Goal: Task Accomplishment & Management: Use online tool/utility

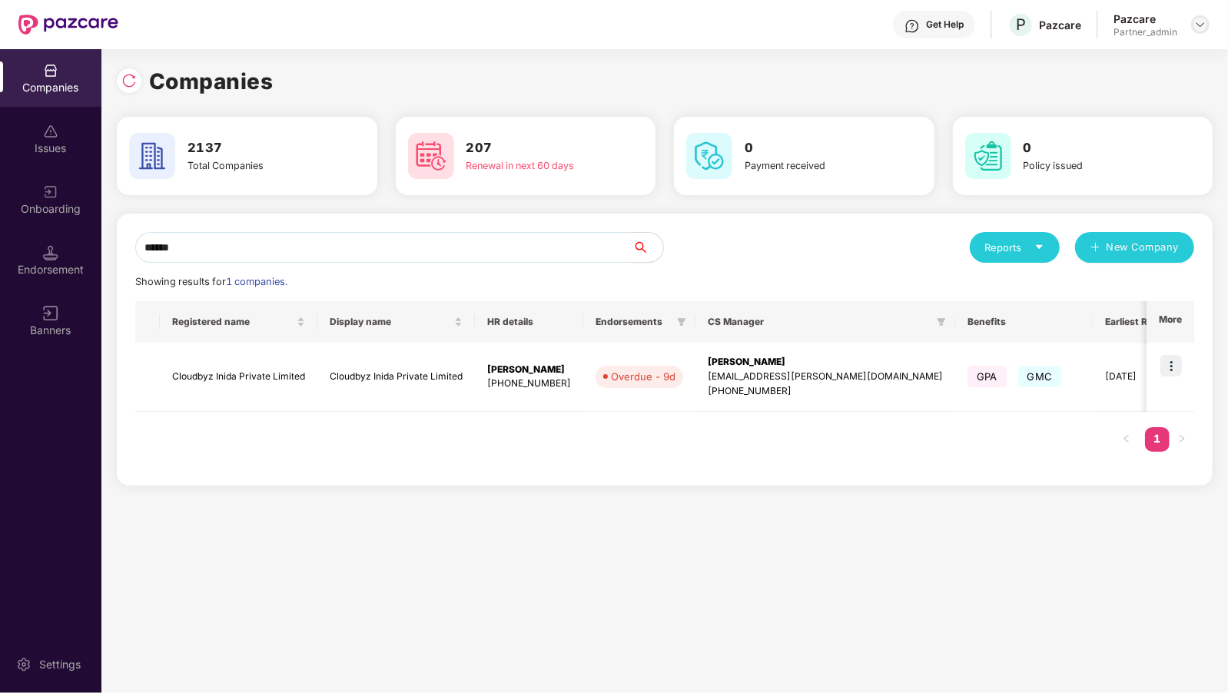
click at [1204, 18] on img at bounding box center [1200, 24] width 12 height 12
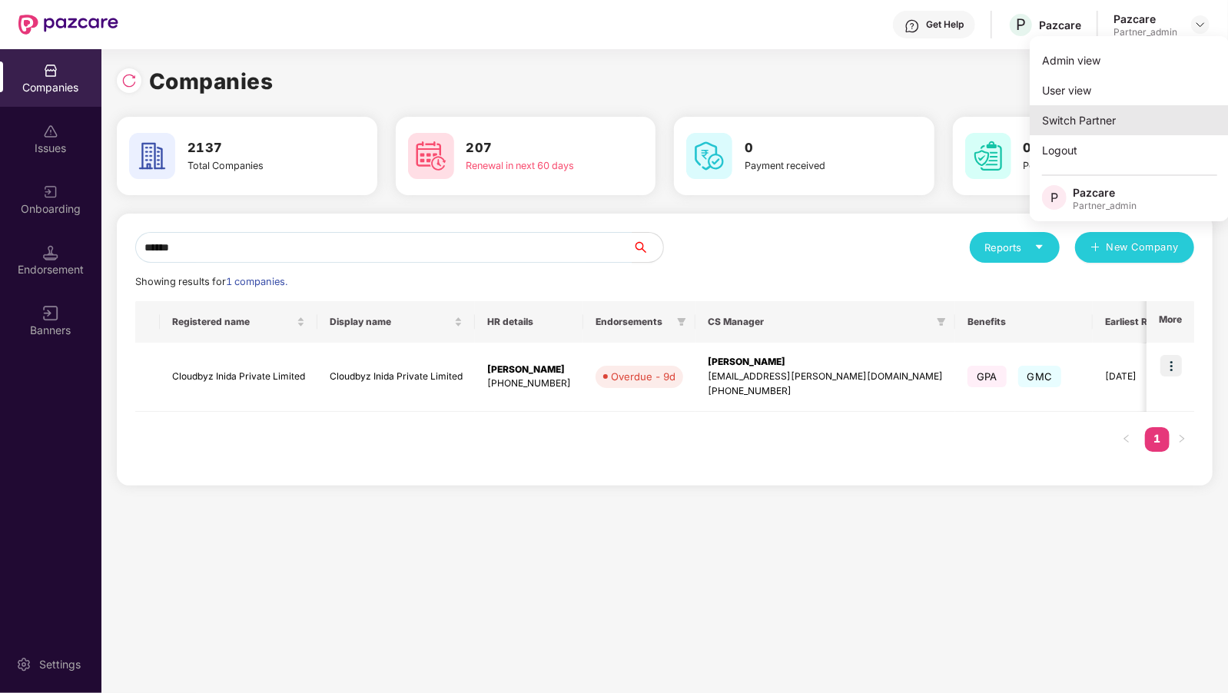
click at [1075, 119] on div "Switch Partner" at bounding box center [1130, 120] width 200 height 30
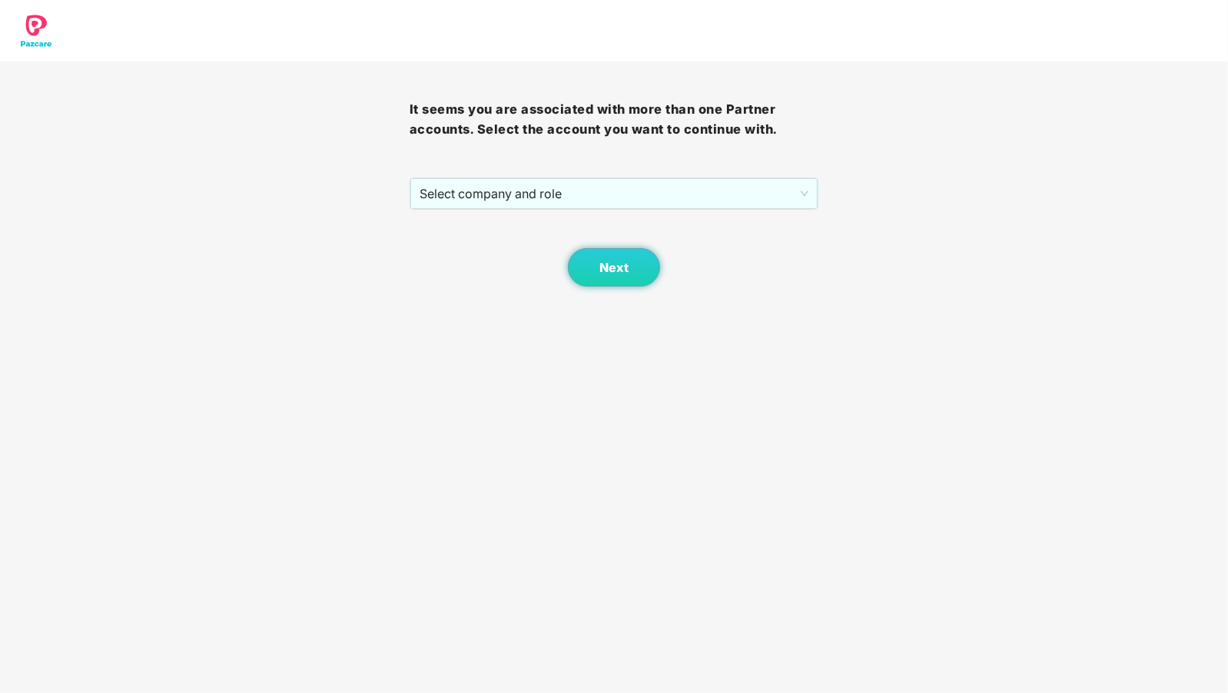
click at [580, 214] on div "Next" at bounding box center [615, 248] width 410 height 77
click at [596, 194] on span "Select company and role" at bounding box center [615, 193] width 390 height 29
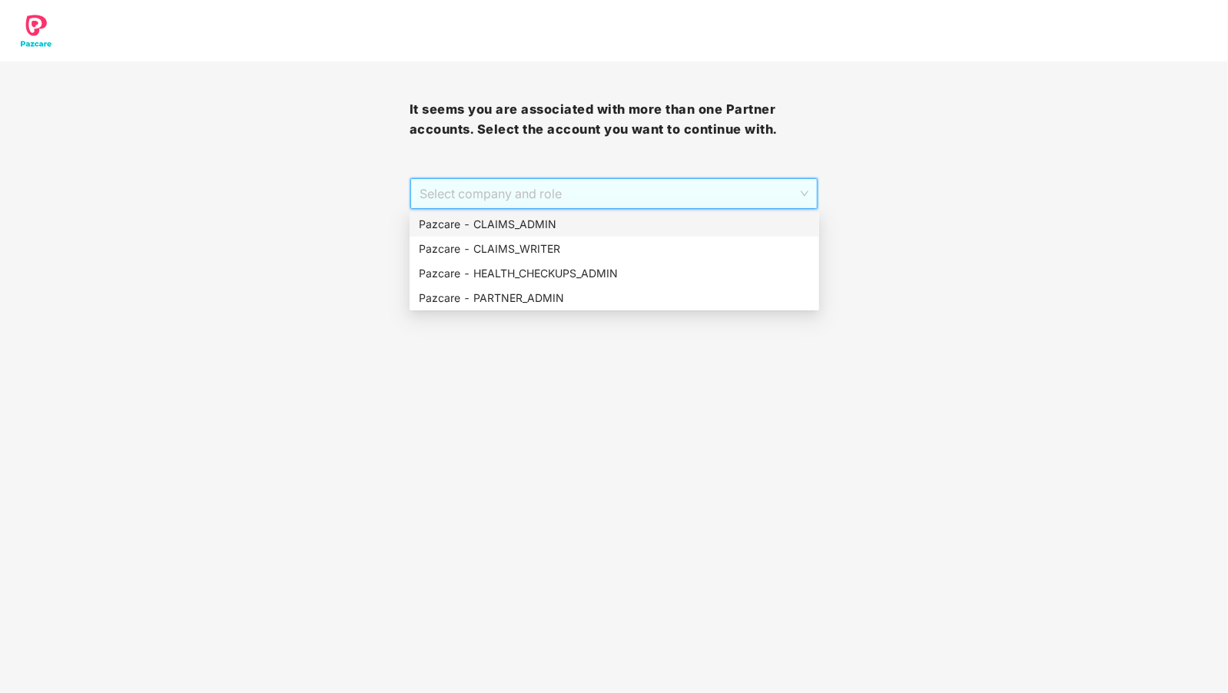
click at [543, 228] on div "Pazcare - CLAIMS_ADMIN" at bounding box center [614, 224] width 391 height 17
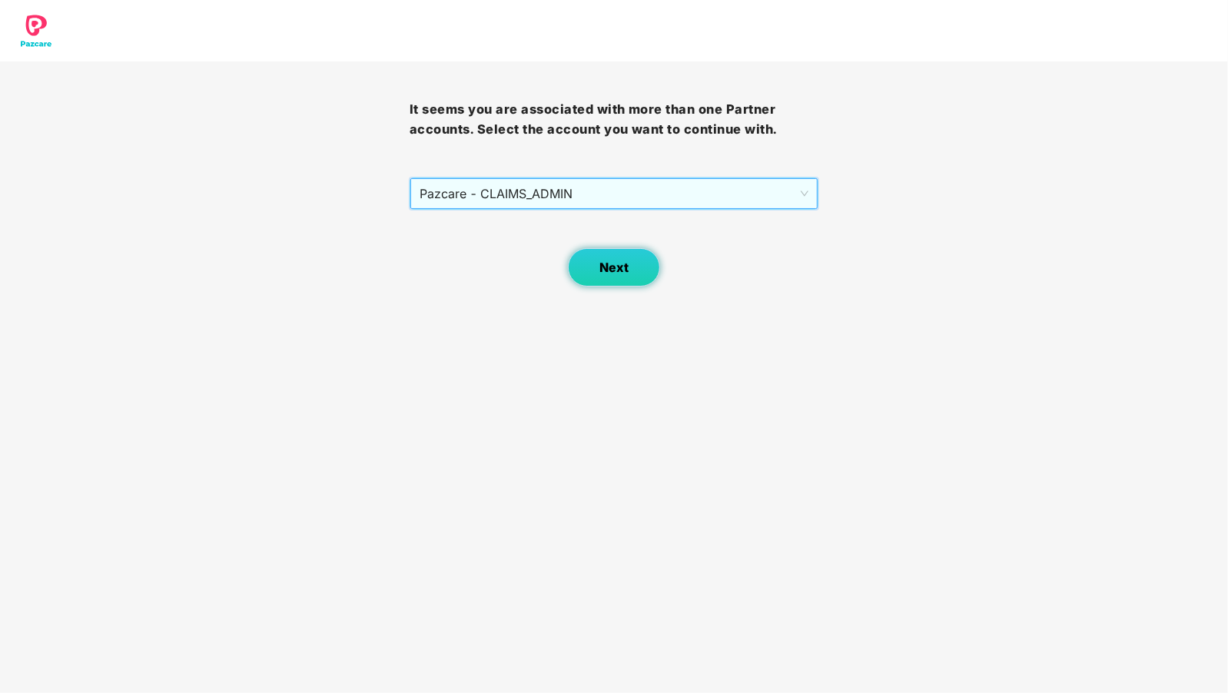
click at [582, 263] on button "Next" at bounding box center [614, 267] width 92 height 38
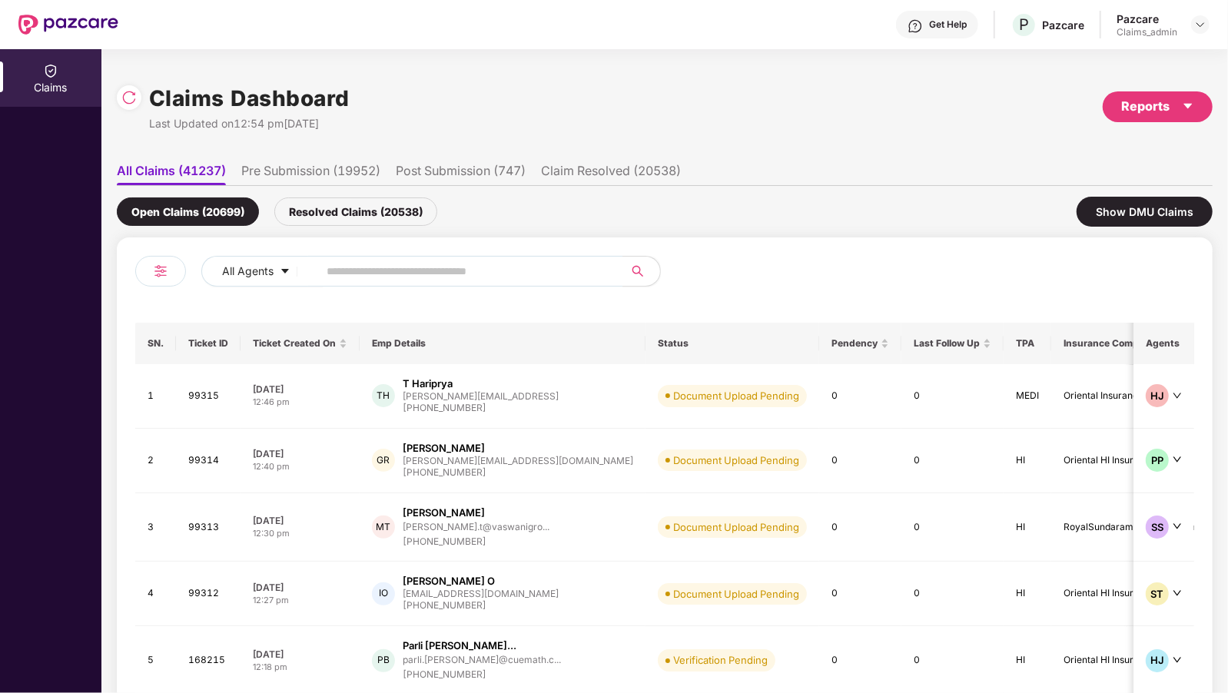
click at [304, 198] on div "Open Claims (20699) Resolved Claims (20538)" at bounding box center [277, 212] width 321 height 28
click at [316, 176] on li "Pre Submission (19952)" at bounding box center [310, 174] width 139 height 22
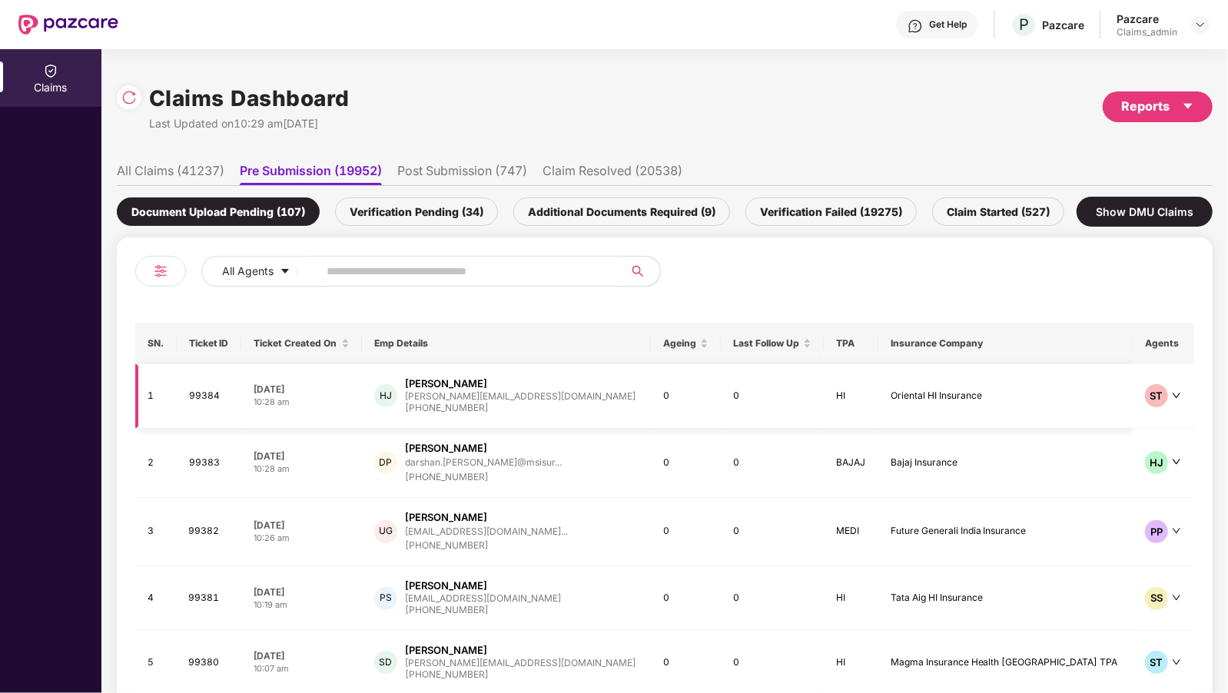
click at [468, 408] on div "+918369973032" at bounding box center [520, 408] width 231 height 15
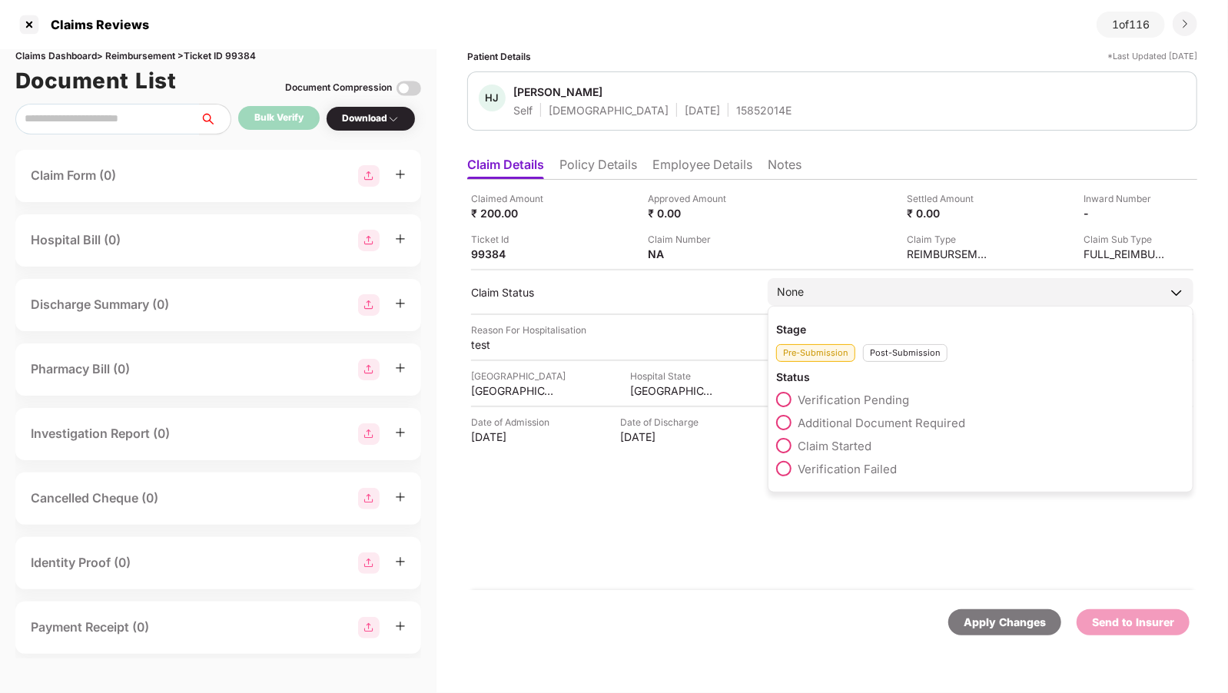
click at [875, 346] on div "Post-Submission" at bounding box center [905, 353] width 85 height 18
click at [824, 349] on div "Pre-Submission" at bounding box center [815, 353] width 79 height 18
click at [784, 423] on span at bounding box center [783, 422] width 15 height 15
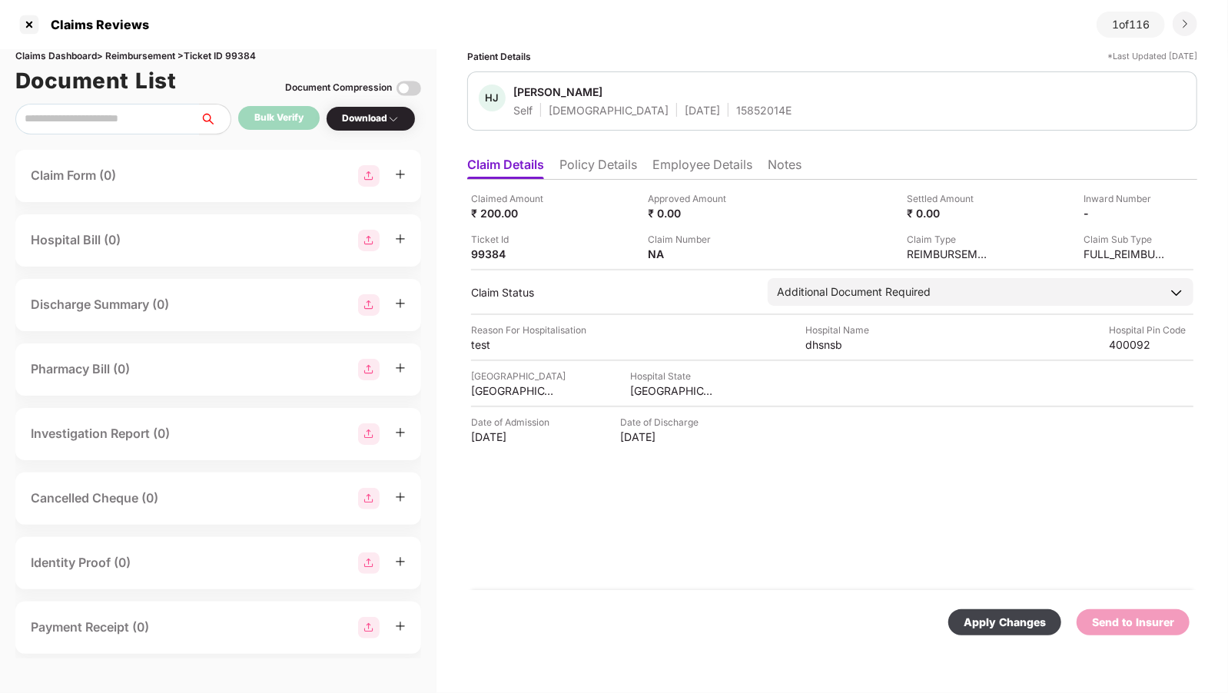
click at [991, 620] on div "Apply Changes" at bounding box center [1005, 622] width 82 height 17
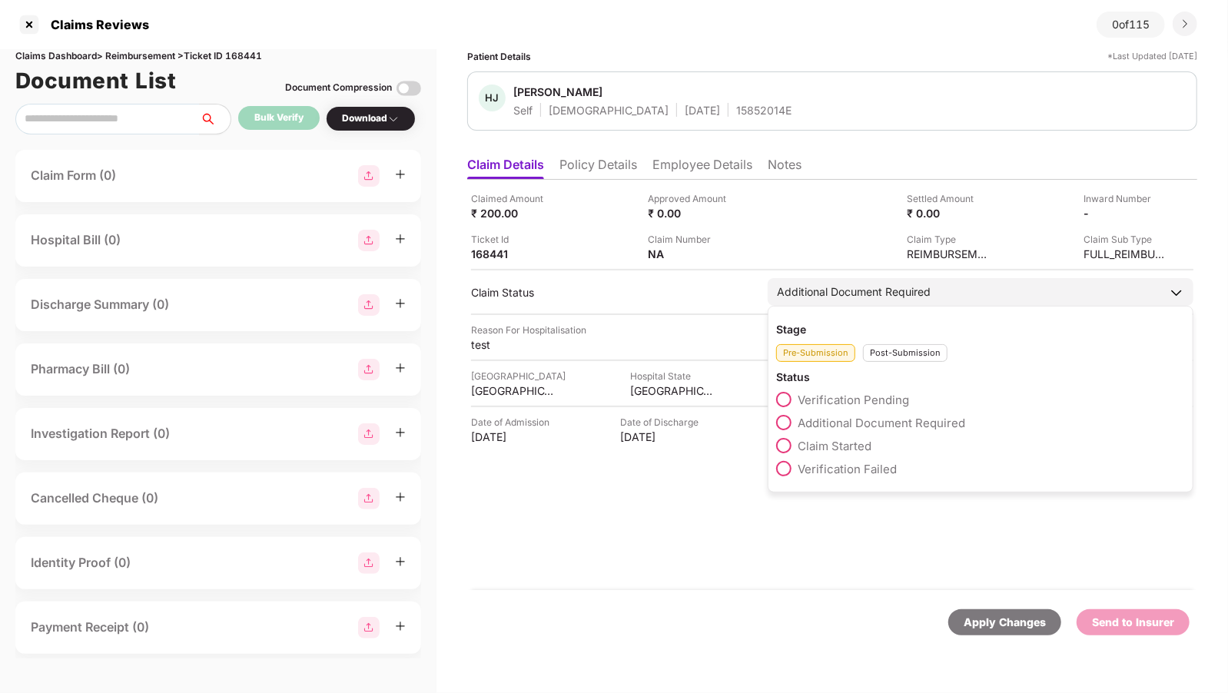
click at [916, 344] on div "Post-Submission" at bounding box center [905, 353] width 85 height 18
click at [781, 463] on span at bounding box center [783, 468] width 15 height 15
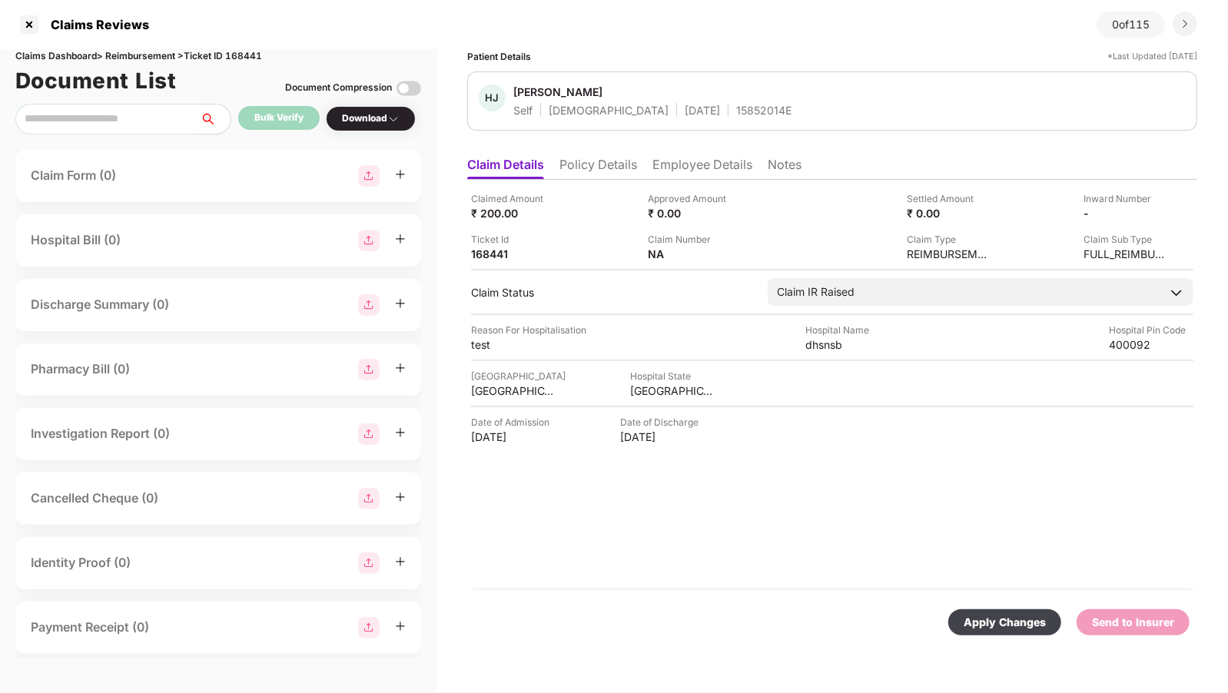
click at [985, 634] on div "Apply Changes" at bounding box center [1005, 623] width 113 height 26
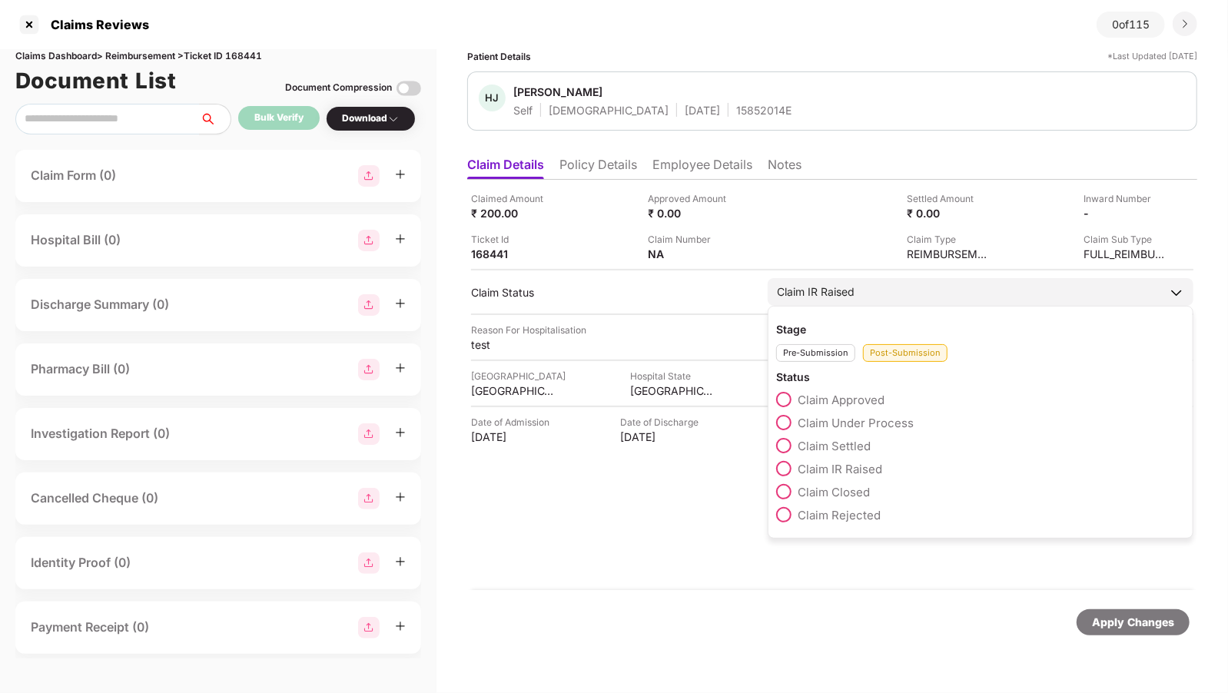
click at [783, 438] on span at bounding box center [783, 445] width 15 height 15
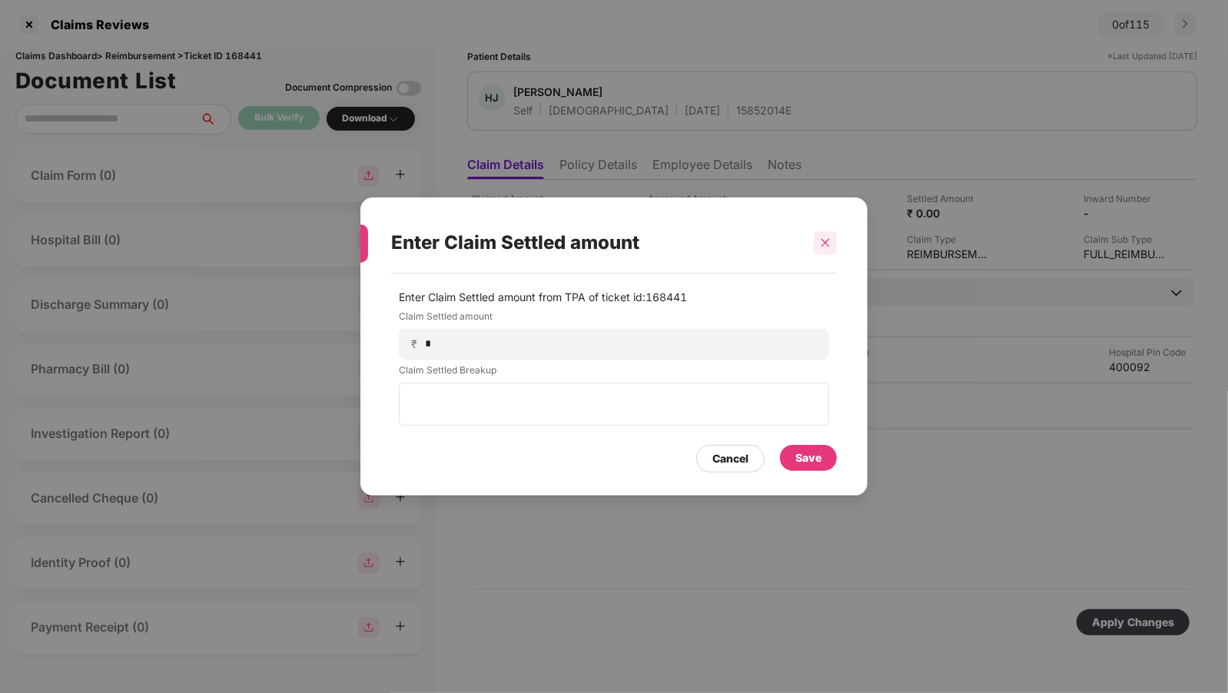
click at [832, 248] on div at bounding box center [825, 242] width 23 height 23
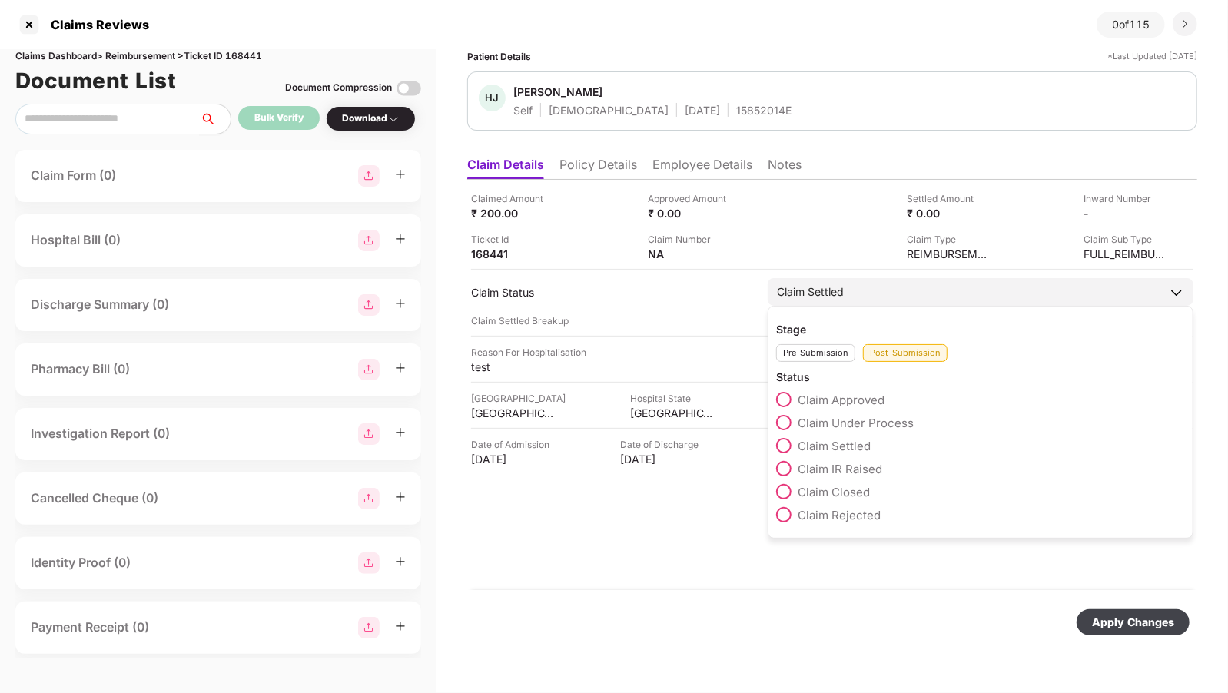
click at [784, 348] on div "Pre-Submission" at bounding box center [815, 353] width 79 height 18
click at [778, 428] on div "Additional Document Required" at bounding box center [980, 426] width 409 height 23
click at [786, 392] on span at bounding box center [783, 399] width 15 height 15
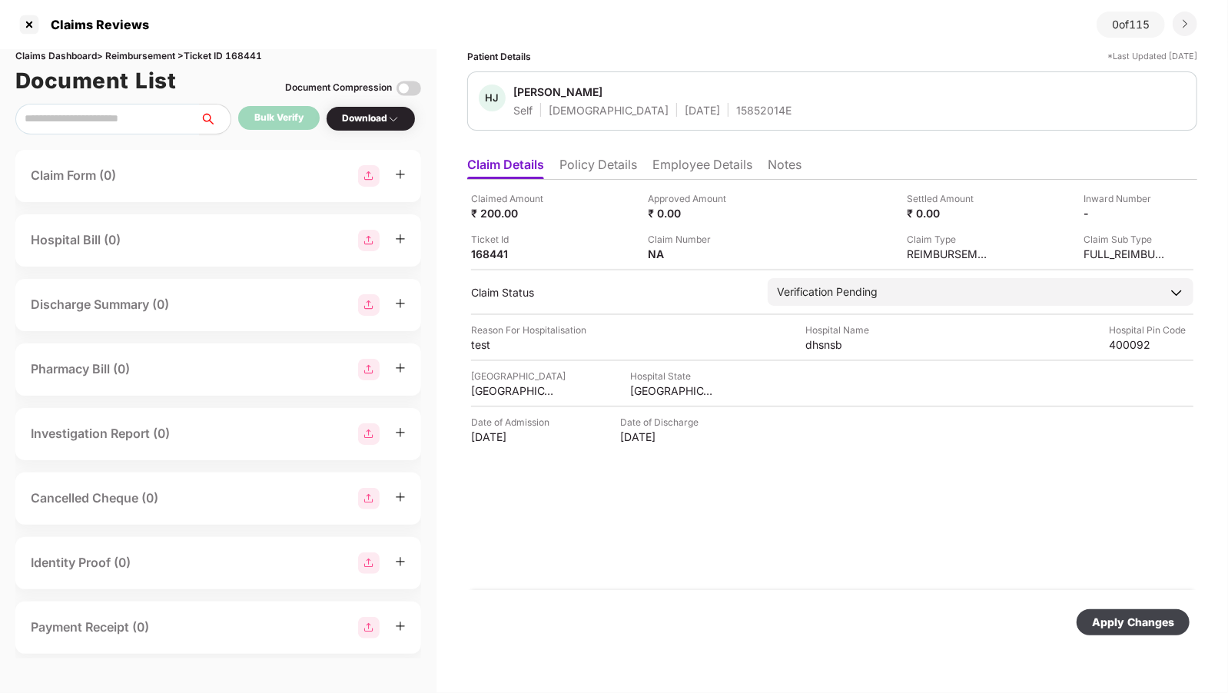
click at [1086, 619] on div "Apply Changes" at bounding box center [1133, 623] width 113 height 26
